Goal: Task Accomplishment & Management: Manage account settings

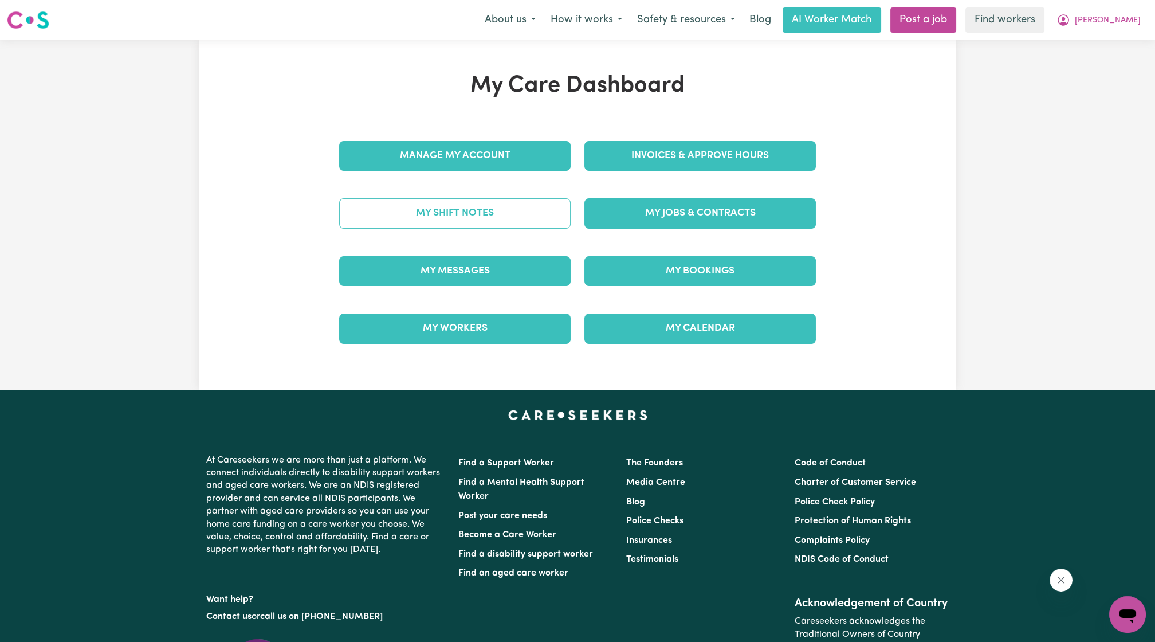
click at [490, 222] on link "My Shift Notes" at bounding box center [455, 213] width 232 height 30
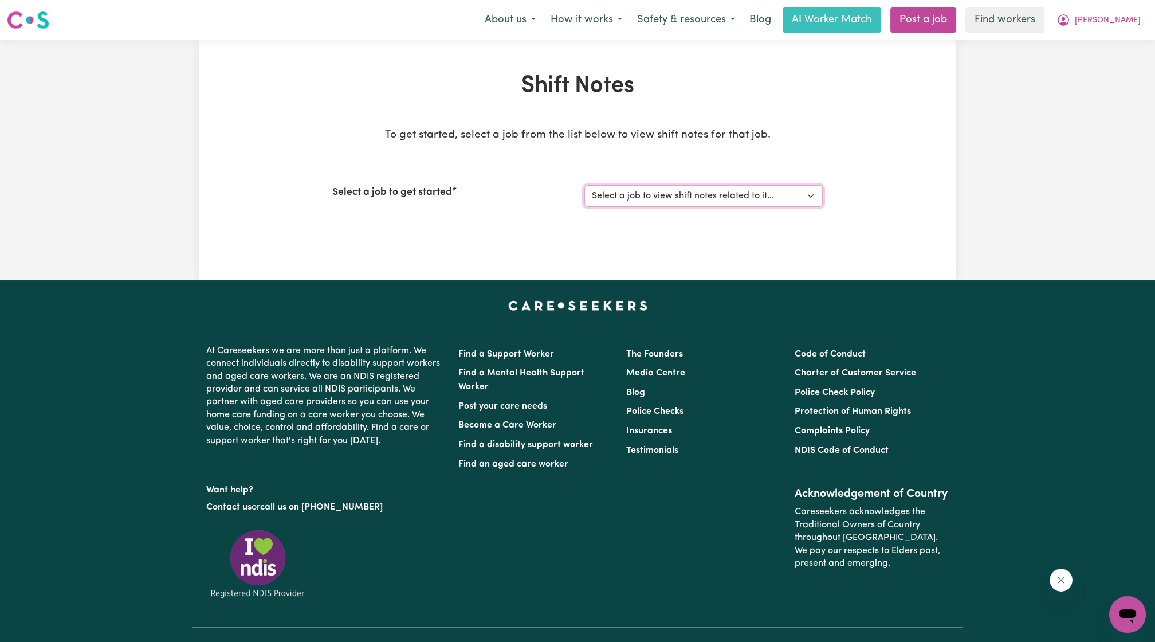
click at [617, 195] on select "Select a job to view shift notes related to it... [[PERSON_NAME]] Care Worker n…" at bounding box center [704, 196] width 238 height 22
select select "14211"
click at [585, 185] on select "Select a job to view shift notes related to it... [[PERSON_NAME]] Care Worker n…" at bounding box center [704, 196] width 238 height 22
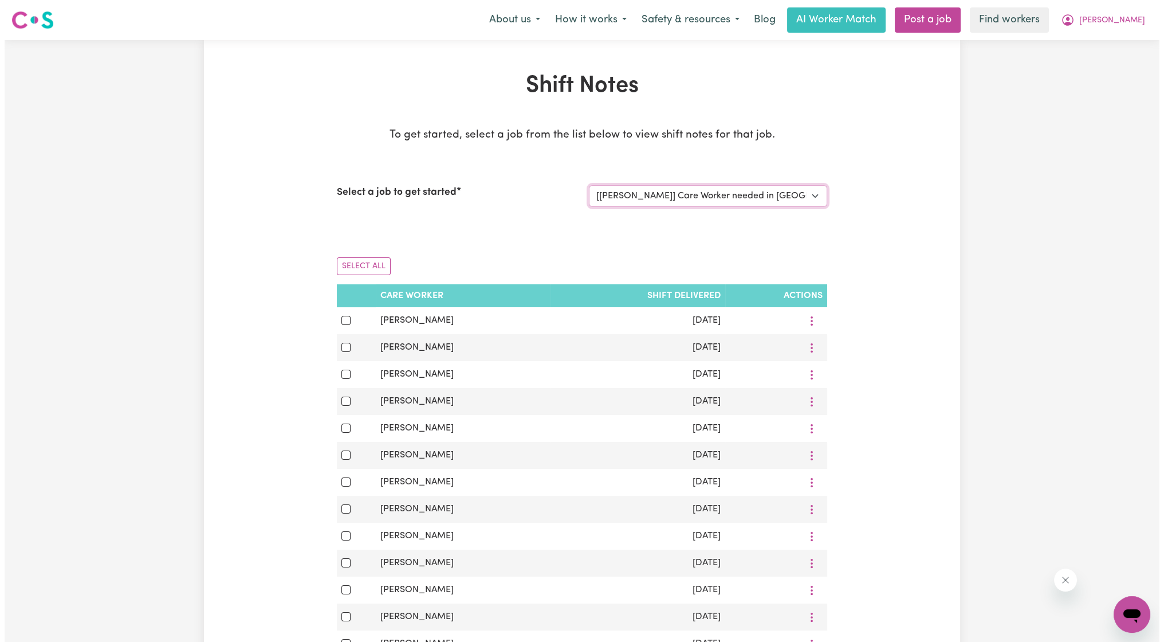
scroll to position [212, 0]
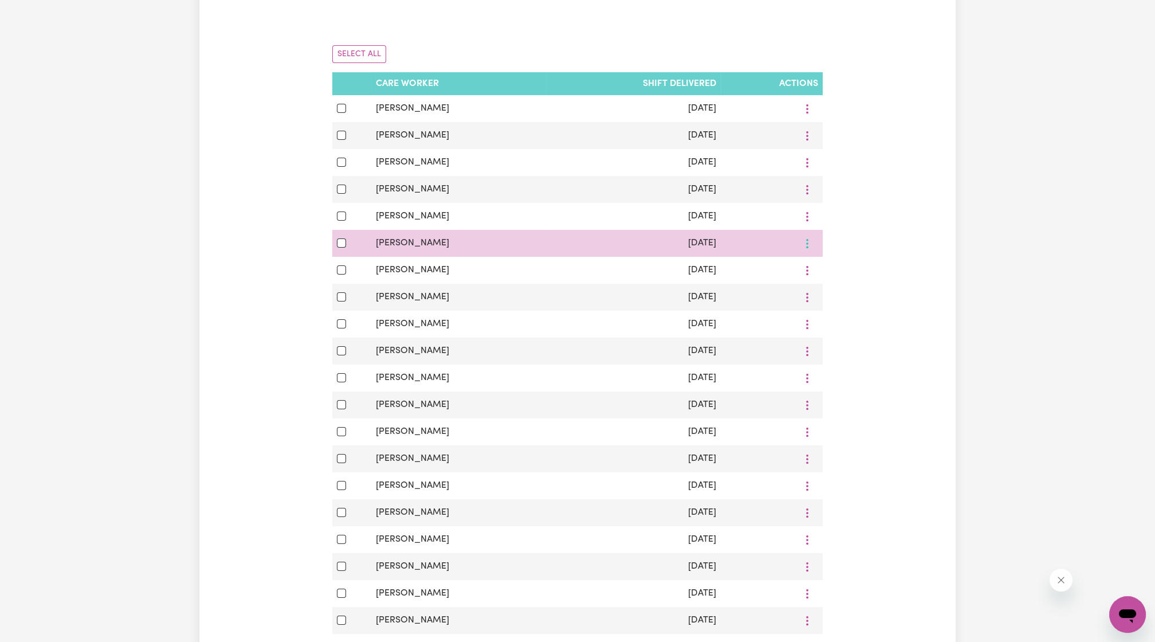
click at [803, 245] on icon "More options" at bounding box center [807, 243] width 11 height 11
click at [825, 265] on span "View Shift Note" at bounding box center [856, 269] width 62 height 9
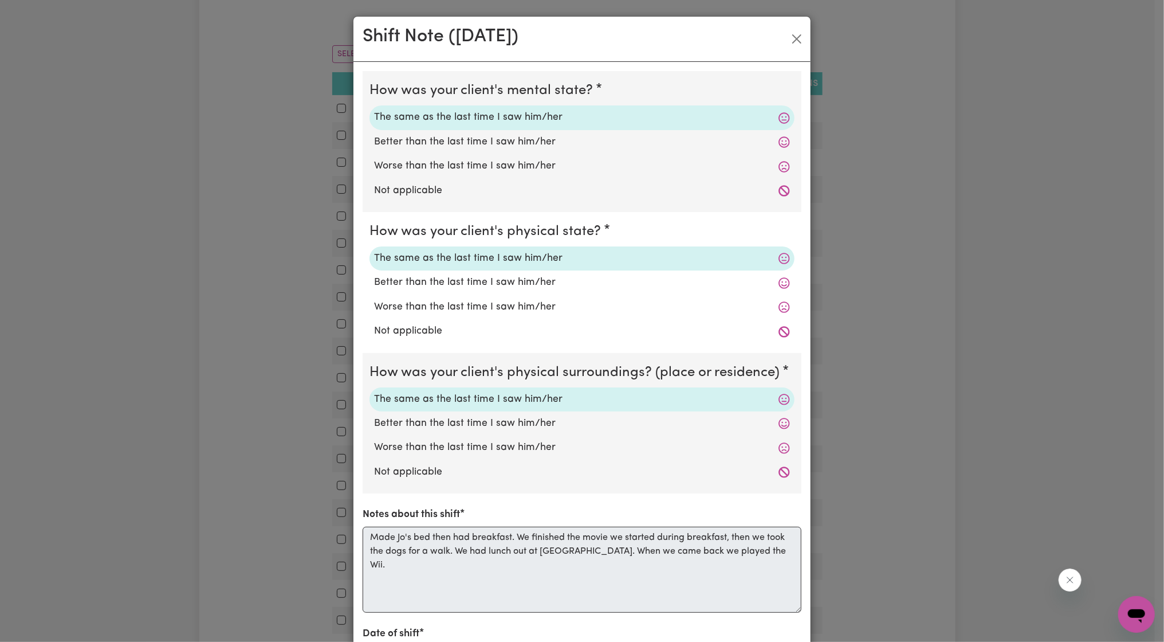
scroll to position [155, 0]
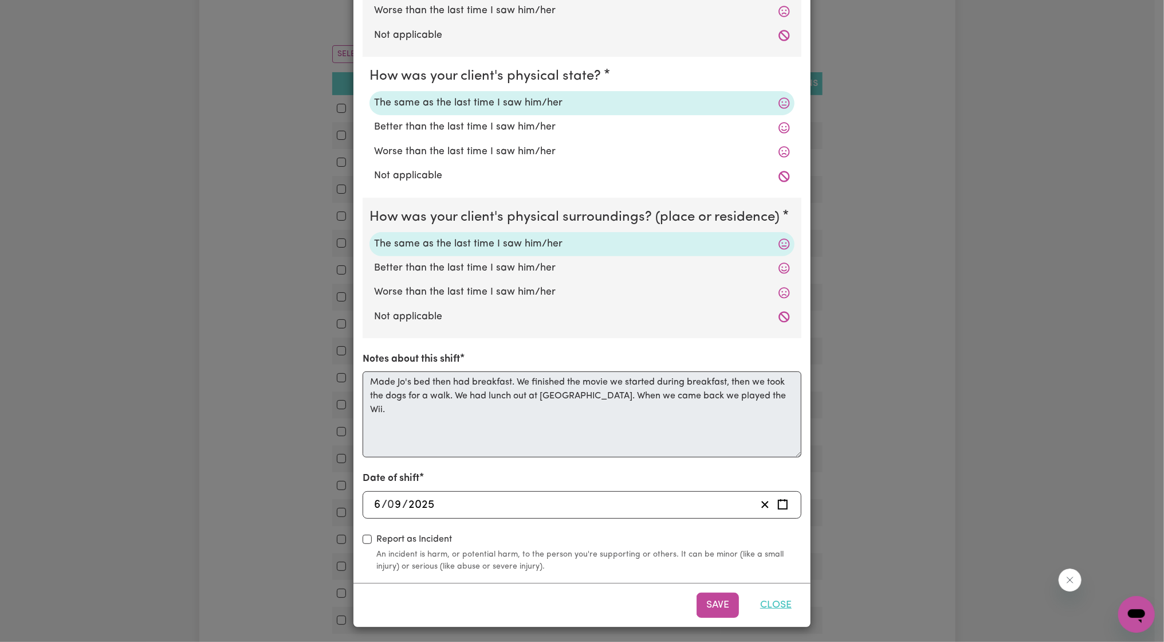
click at [780, 598] on button "Close" at bounding box center [776, 605] width 51 height 25
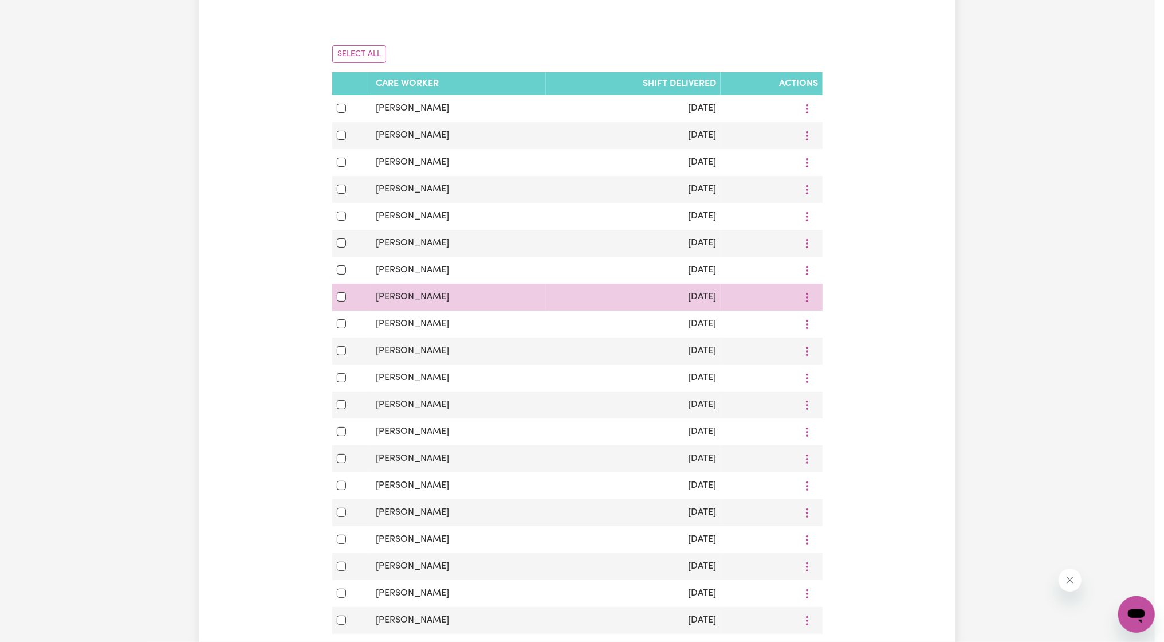
scroll to position [0, 0]
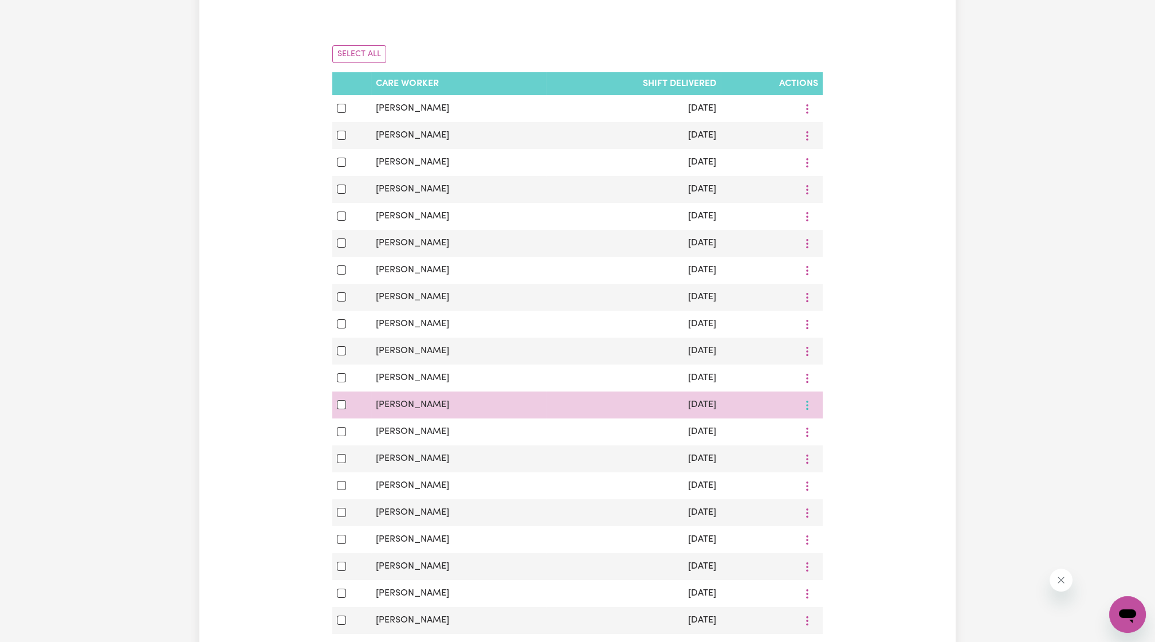
click at [804, 407] on icon "More options" at bounding box center [807, 404] width 11 height 11
click at [817, 430] on link "View Shift Note" at bounding box center [849, 431] width 95 height 23
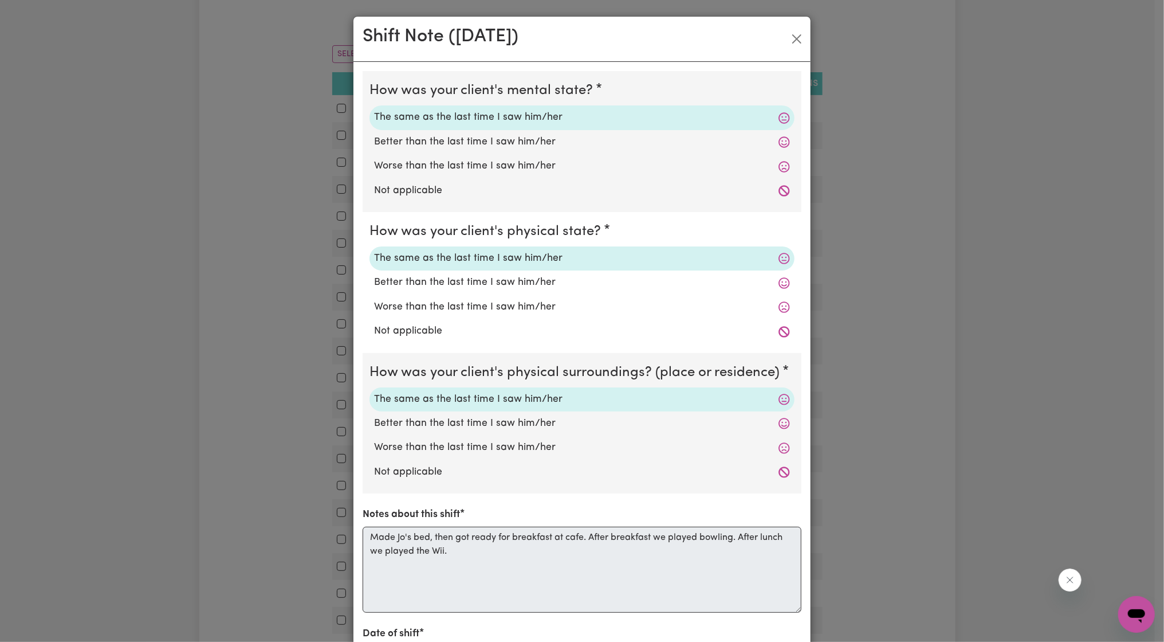
scroll to position [155, 0]
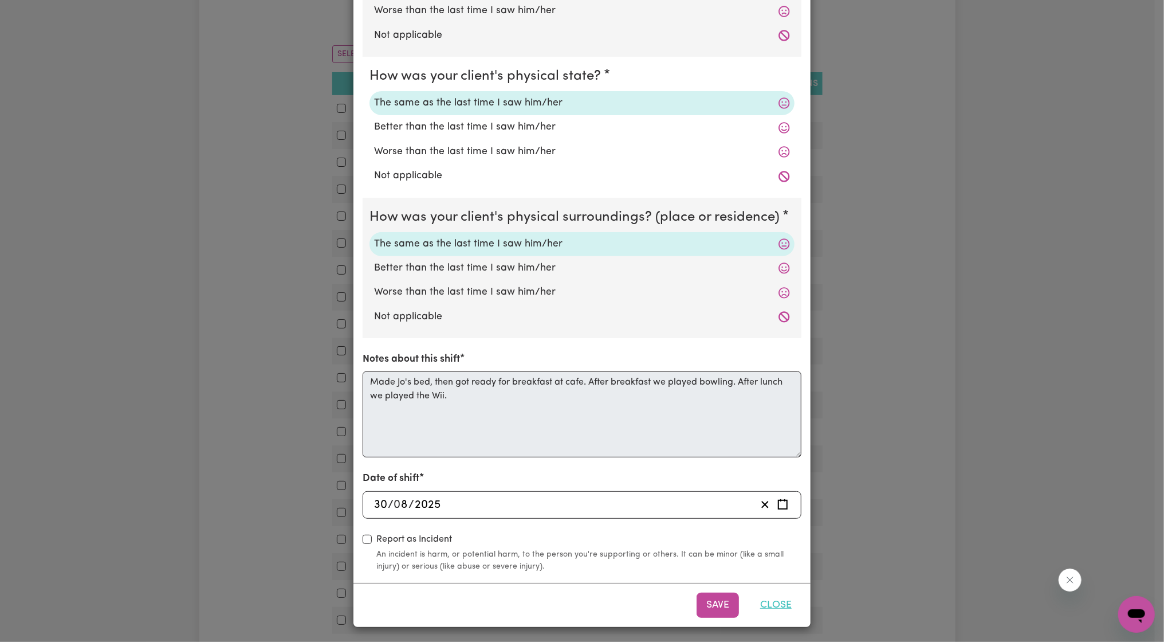
click at [776, 594] on button "Close" at bounding box center [776, 605] width 51 height 25
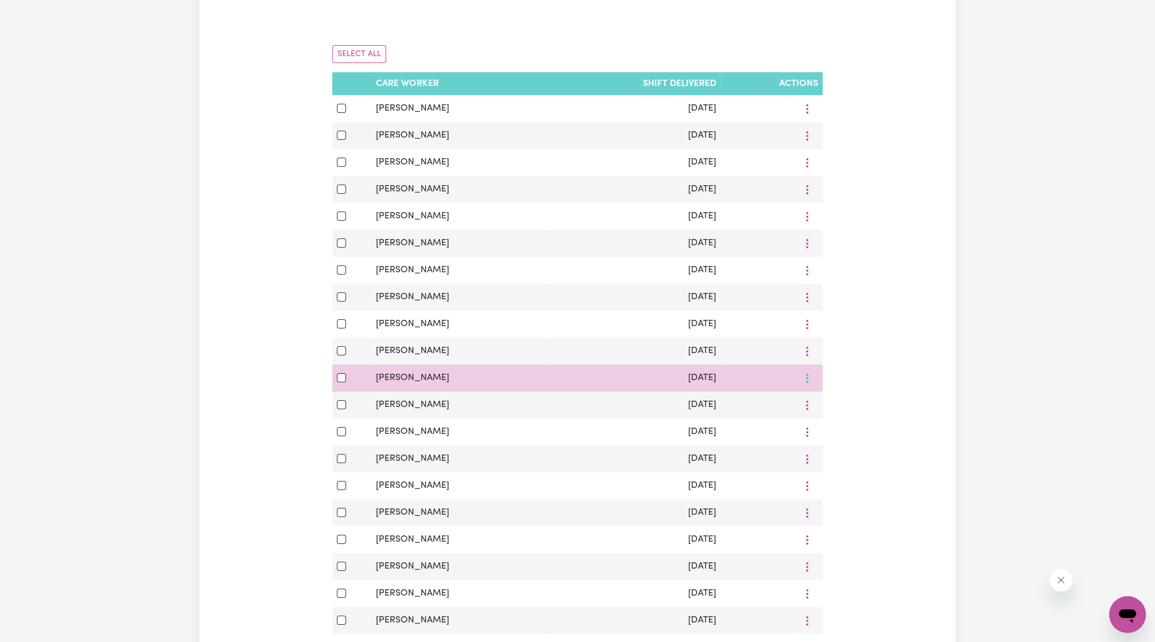
click at [806, 384] on button "More options" at bounding box center [808, 378] width 22 height 18
click at [819, 406] on link "View Shift Note" at bounding box center [849, 404] width 95 height 23
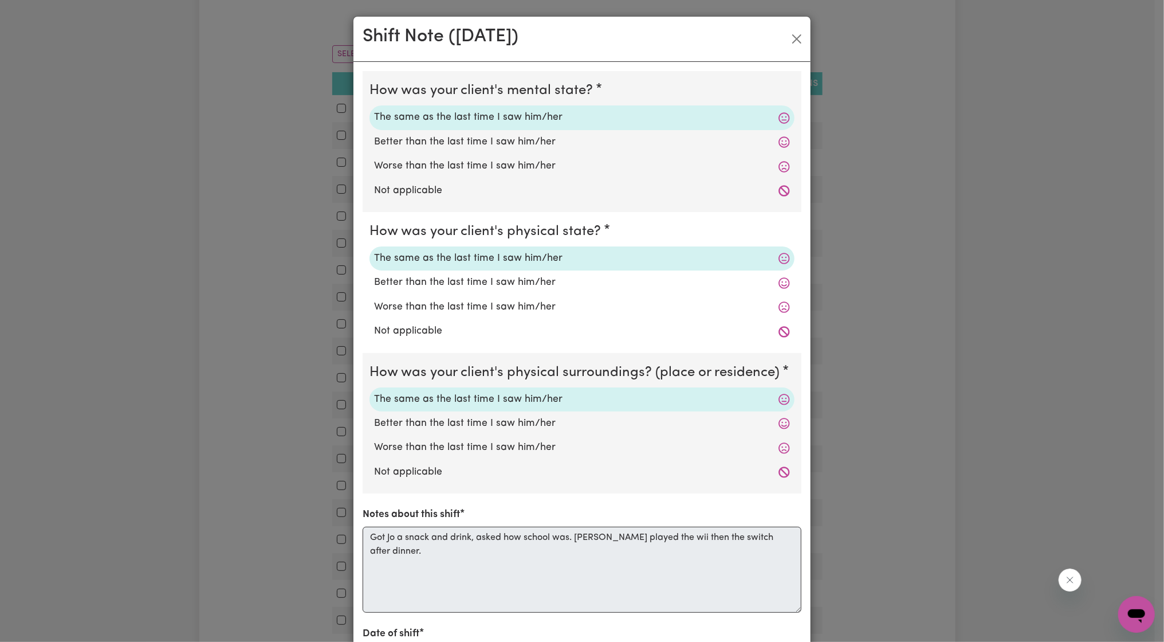
scroll to position [155, 0]
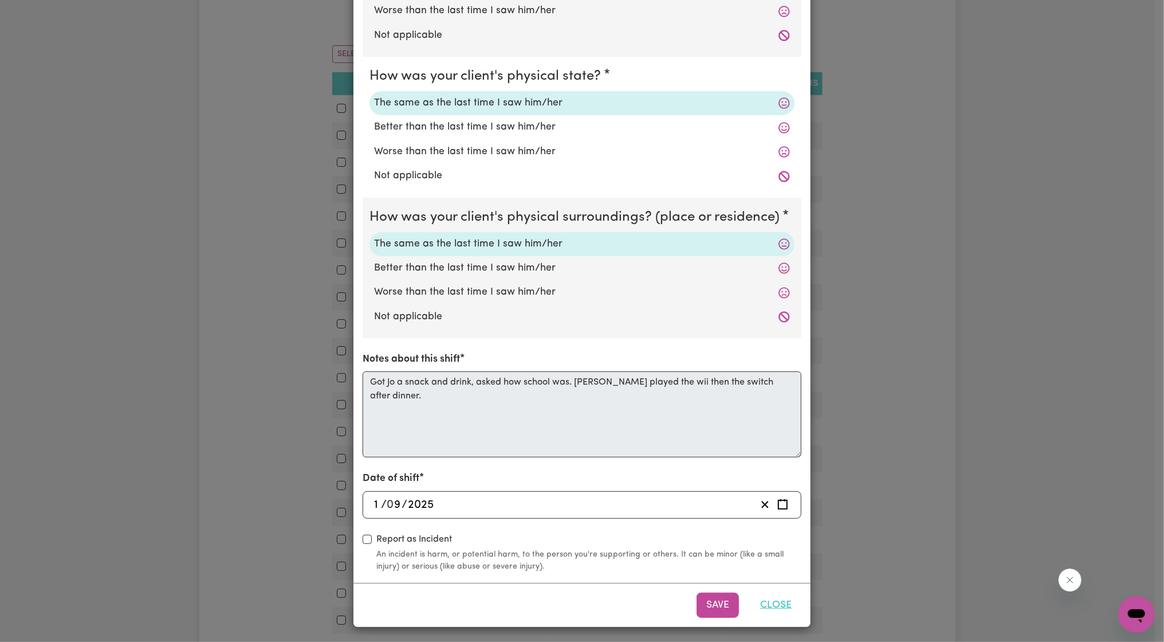
click at [770, 597] on button "Close" at bounding box center [776, 605] width 51 height 25
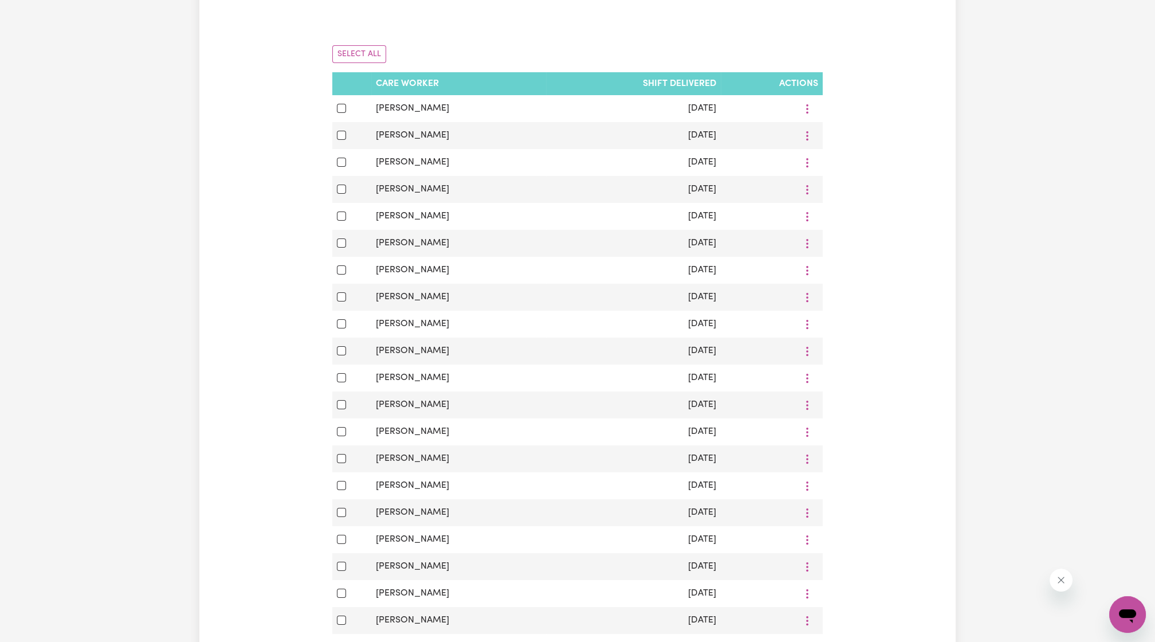
scroll to position [0, 0]
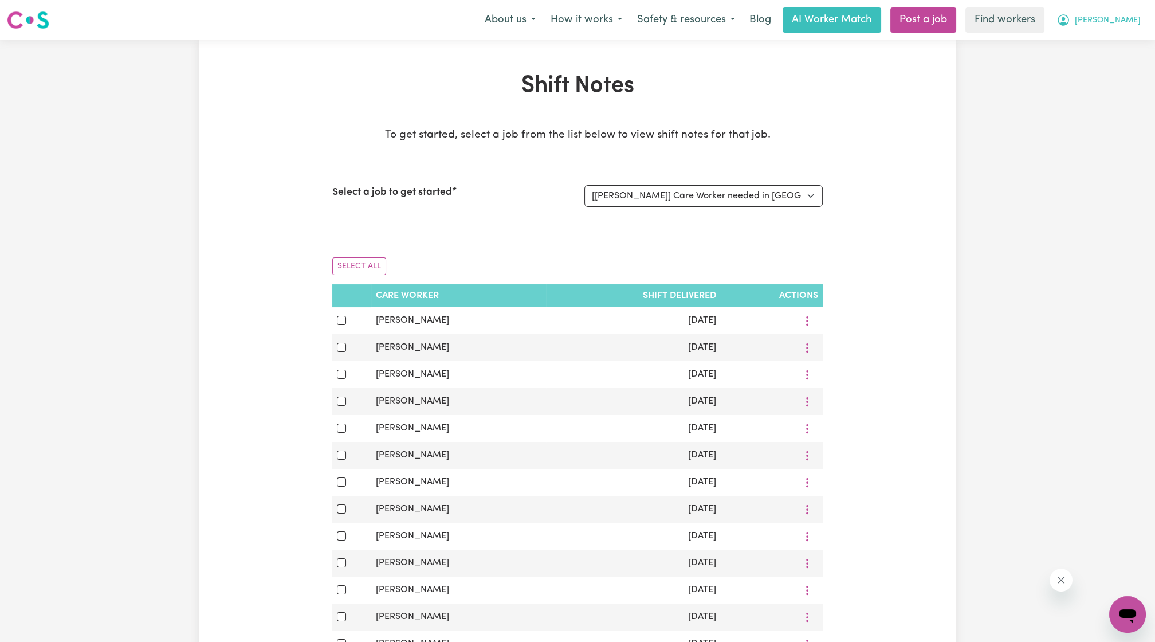
click at [1119, 19] on span "[PERSON_NAME]" at bounding box center [1108, 20] width 66 height 13
click at [1096, 68] on link "Logout" at bounding box center [1102, 66] width 91 height 22
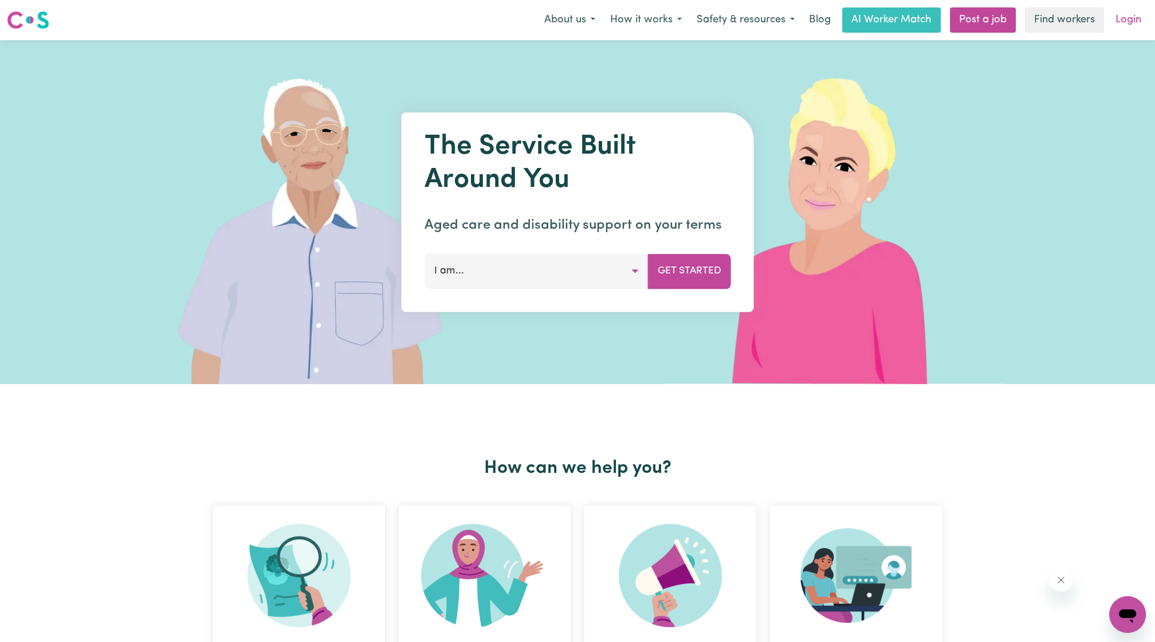
click at [1125, 20] on link "Login" at bounding box center [1129, 19] width 40 height 25
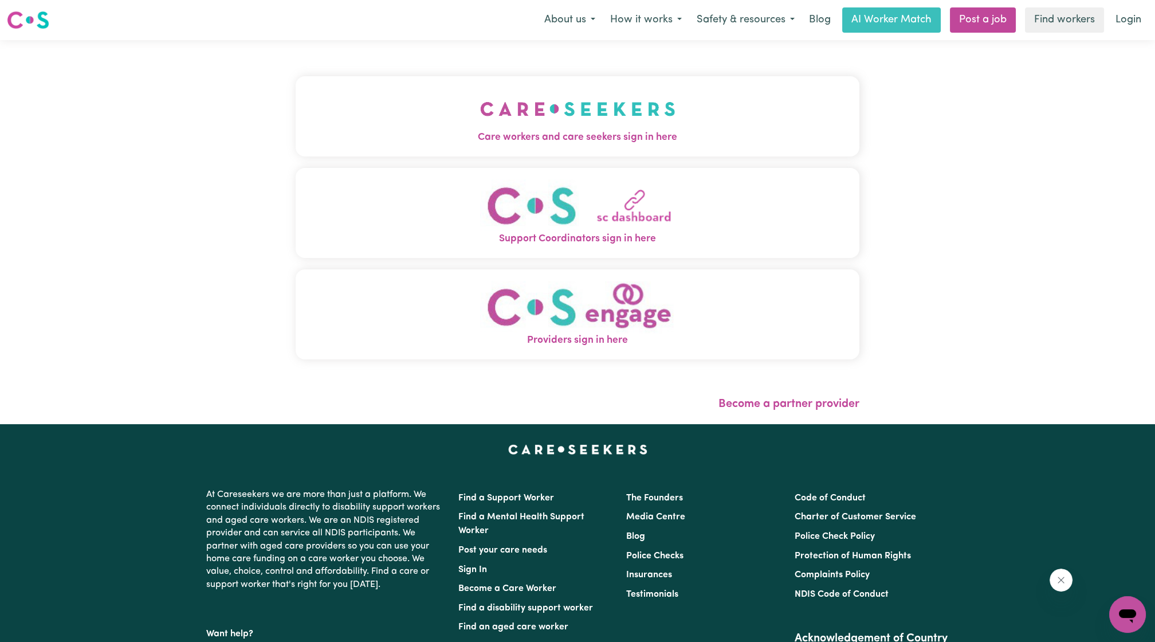
click at [646, 80] on button "Care workers and care seekers sign in here" at bounding box center [578, 116] width 564 height 80
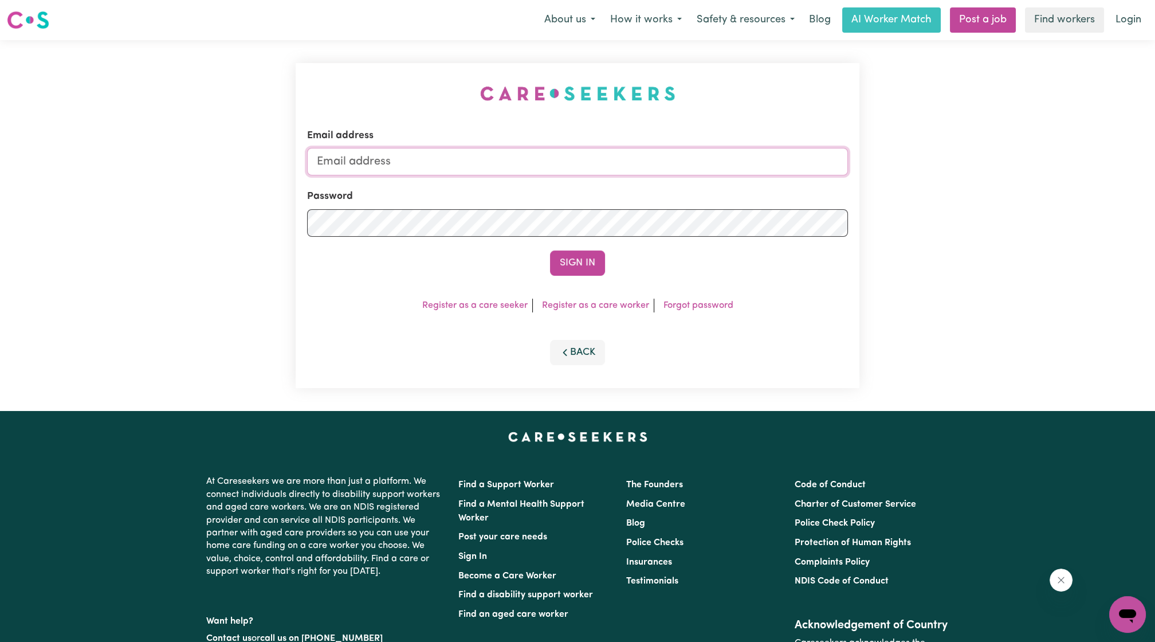
click at [636, 161] on input "Email address" at bounding box center [577, 162] width 541 height 28
drag, startPoint x: 372, startPoint y: 162, endPoint x: 561, endPoint y: 179, distance: 189.3
click at [561, 179] on form "Email address [EMAIL_ADDRESS][PERSON_NAME][DOMAIN_NAME] Password Sign In" at bounding box center [577, 201] width 541 height 147
type input "[EMAIL_ADDRESS][DOMAIN_NAME]"
click at [550, 250] on button "Sign In" at bounding box center [577, 262] width 55 height 25
